Goal: Information Seeking & Learning: Understand process/instructions

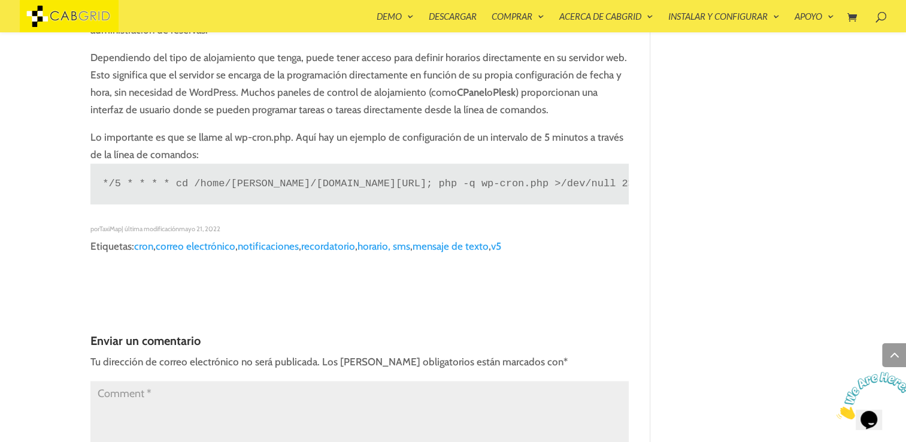
scroll to position [1492, 0]
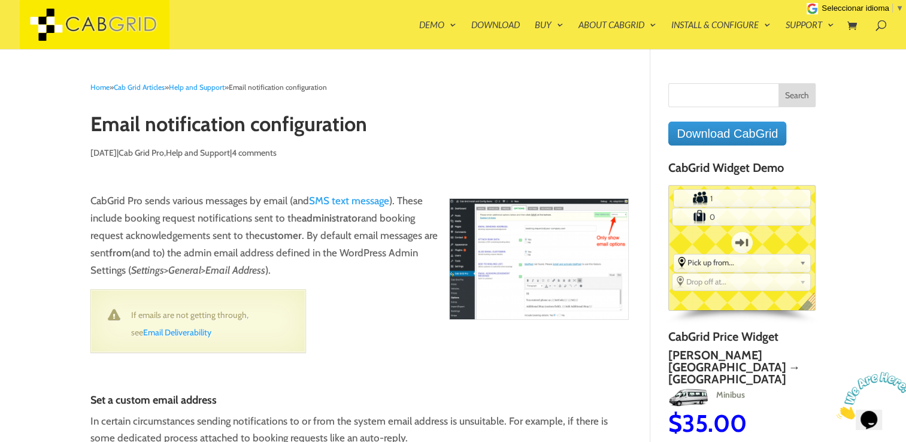
click at [848, 6] on span "Seleccionar idioma" at bounding box center [856, 8] width 68 height 9
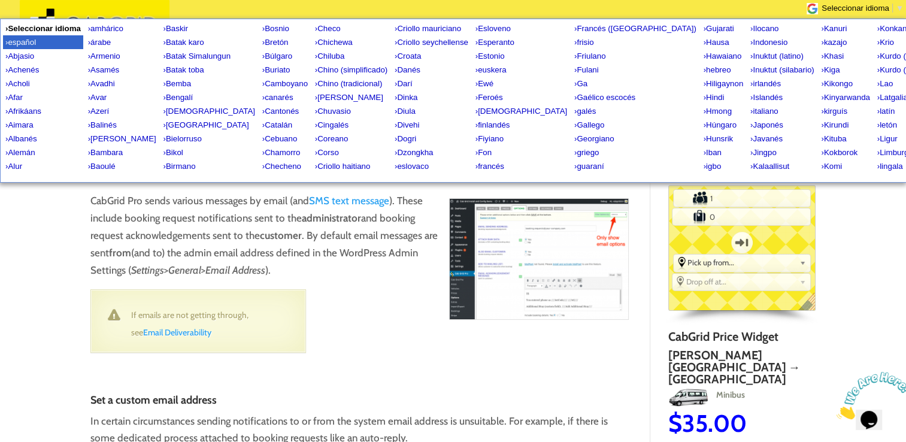
click at [13, 47] on span "español" at bounding box center [22, 42] width 28 height 9
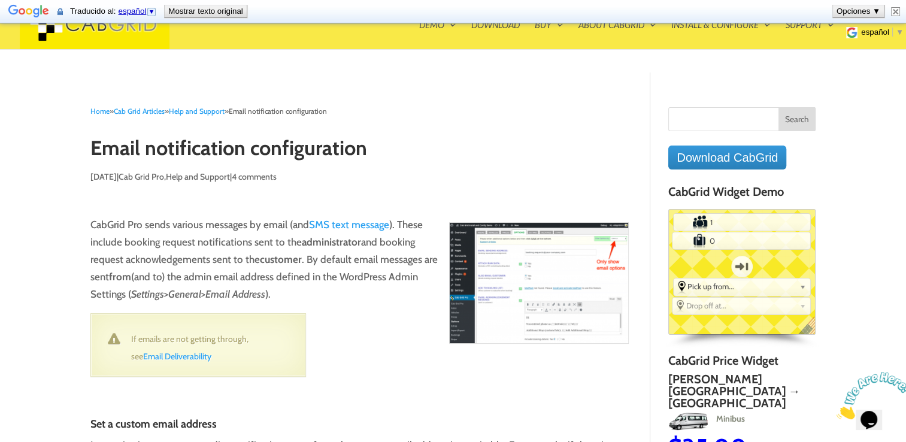
type input "Enviar comentario"
type input "Buscar"
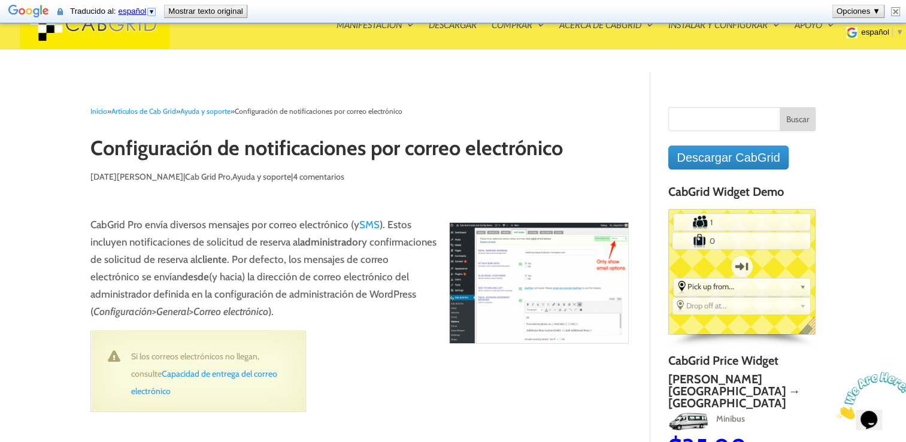
type input "¡Suscribir!"
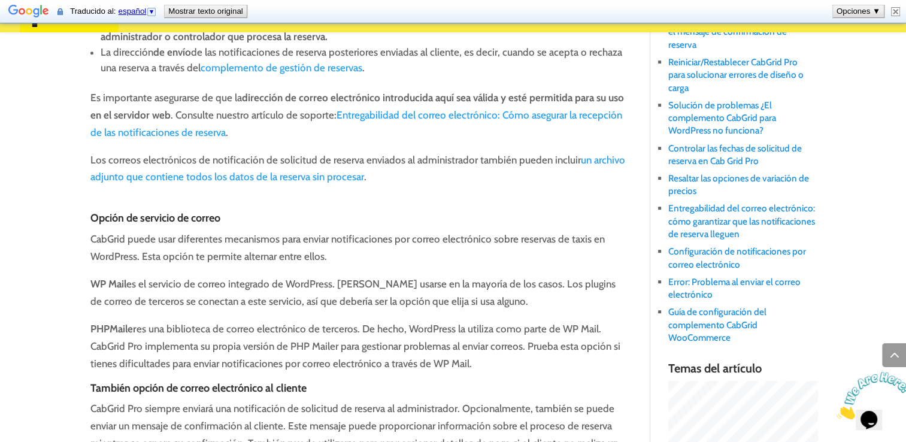
scroll to position [580, 0]
click at [199, 135] on font "Entregabilidad del correo electrónico: Cómo asegurar la recepción de las notifi…" at bounding box center [356, 122] width 532 height 29
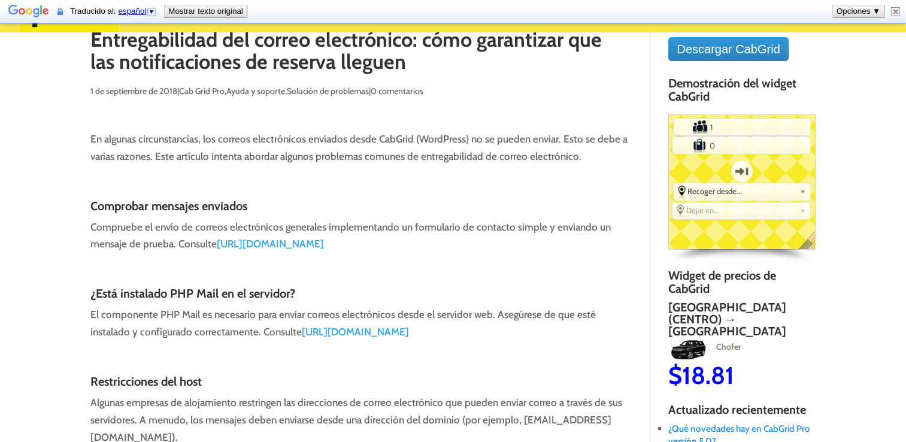
scroll to position [97, 0]
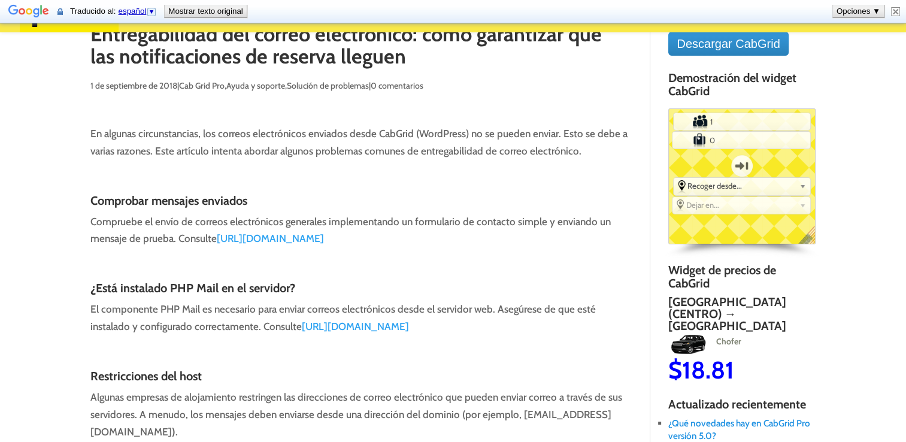
click at [324, 243] on font "[URL][DOMAIN_NAME]" at bounding box center [270, 238] width 107 height 12
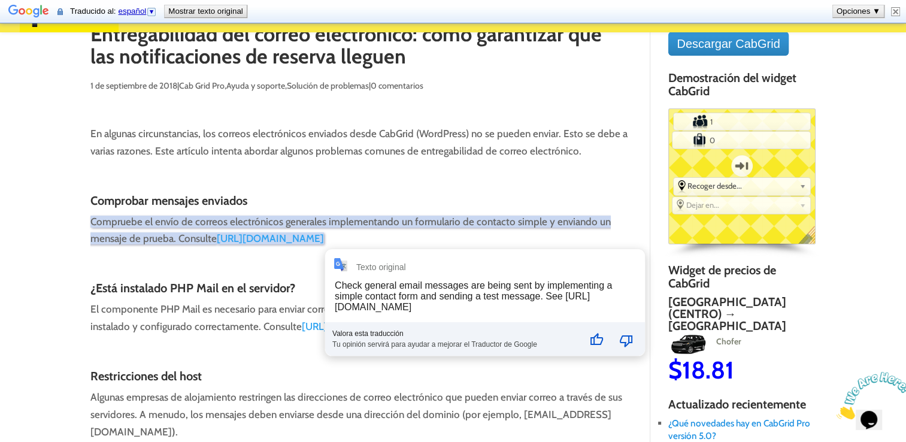
scroll to position [0, 0]
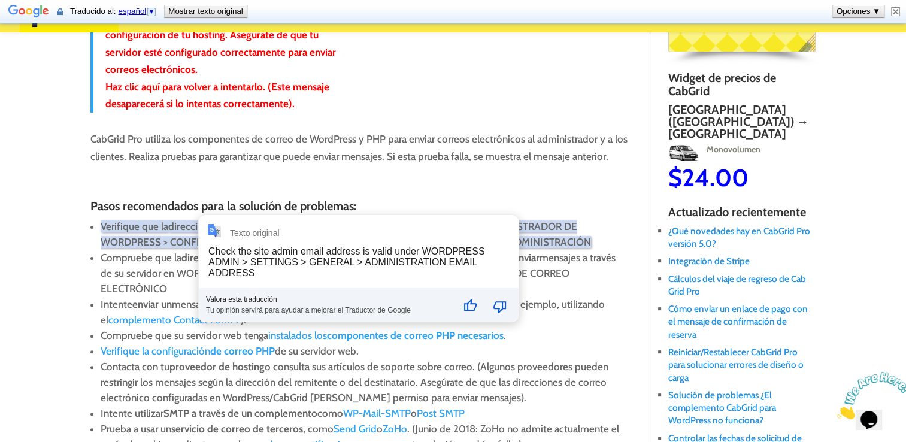
scroll to position [290, 0]
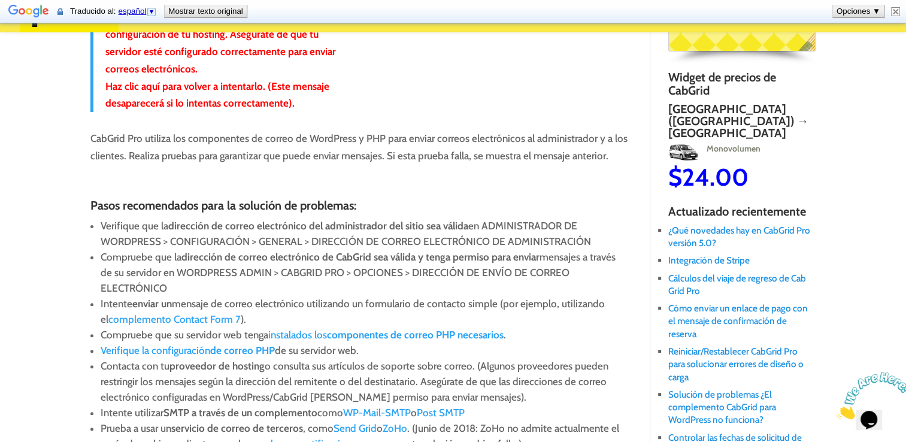
click at [334, 329] on font "componentes de correo PHP necesarios" at bounding box center [415, 335] width 177 height 12
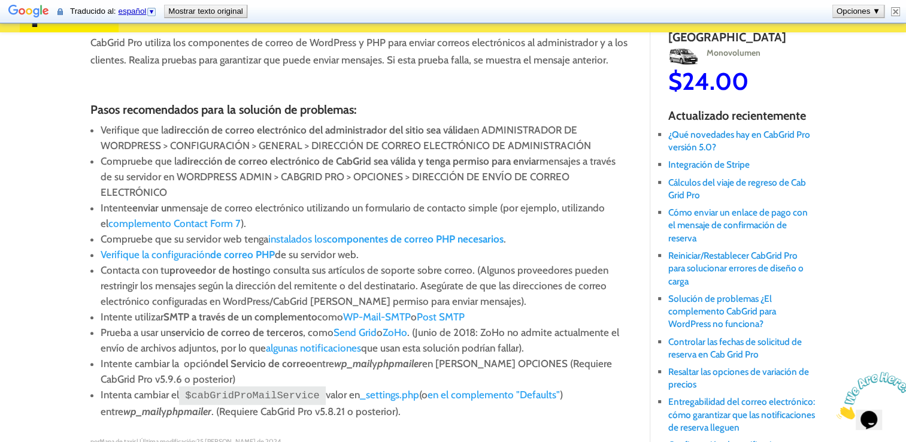
scroll to position [386, 0]
click at [152, 248] on font "Verifique la configuración" at bounding box center [156, 254] width 110 height 12
